Goal: Task Accomplishment & Management: Manage account settings

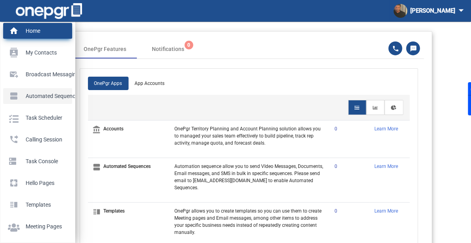
click at [28, 94] on p "Automated Sequences" at bounding box center [36, 96] width 56 height 12
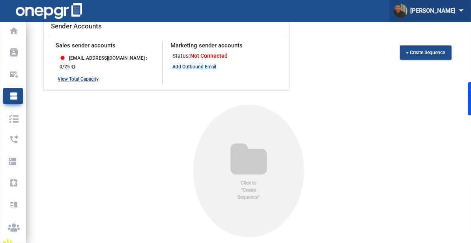
click at [434, 15] on div "[PERSON_NAME] arrow_drop_down" at bounding box center [430, 11] width 73 height 15
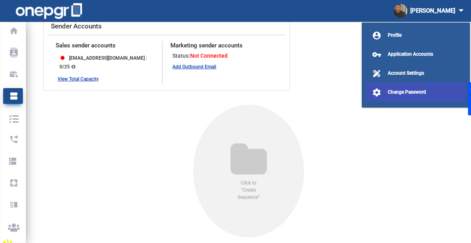
scroll to position [16, 0]
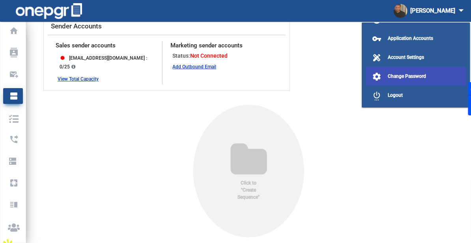
click at [384, 96] on button "settings_power Logout" at bounding box center [416, 95] width 101 height 19
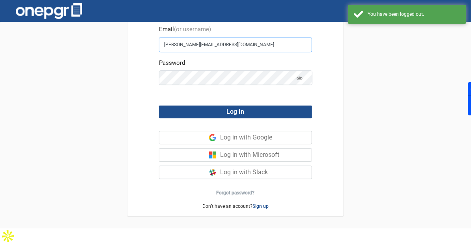
click at [280, 47] on input "[PERSON_NAME][EMAIL_ADDRESS][DOMAIN_NAME]" at bounding box center [235, 44] width 153 height 15
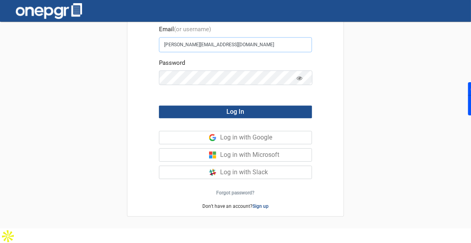
click at [280, 47] on input "[PERSON_NAME][EMAIL_ADDRESS][DOMAIN_NAME]" at bounding box center [235, 44] width 153 height 15
type input "[EMAIL_ADDRESS][DOMAIN_NAME]"
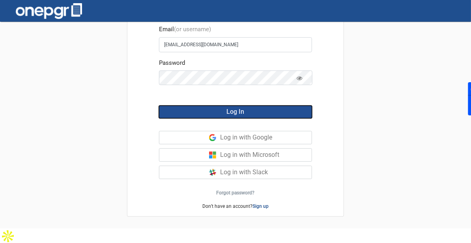
click at [232, 106] on button "Log In" at bounding box center [235, 111] width 153 height 13
